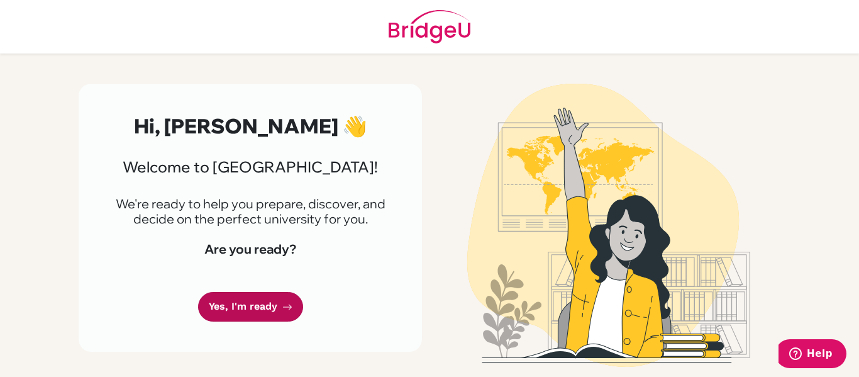
click at [275, 315] on link "Yes, I'm ready" at bounding box center [250, 307] width 105 height 30
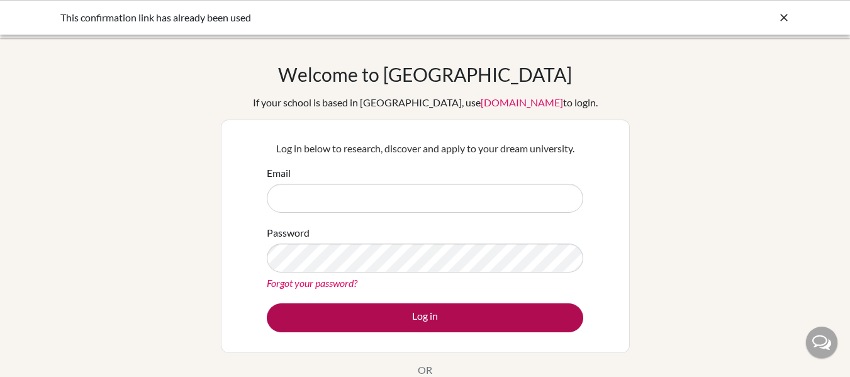
type input "[EMAIL_ADDRESS][DOMAIN_NAME]"
click at [329, 313] on button "Log in" at bounding box center [425, 317] width 316 height 29
